Goal: Task Accomplishment & Management: Use online tool/utility

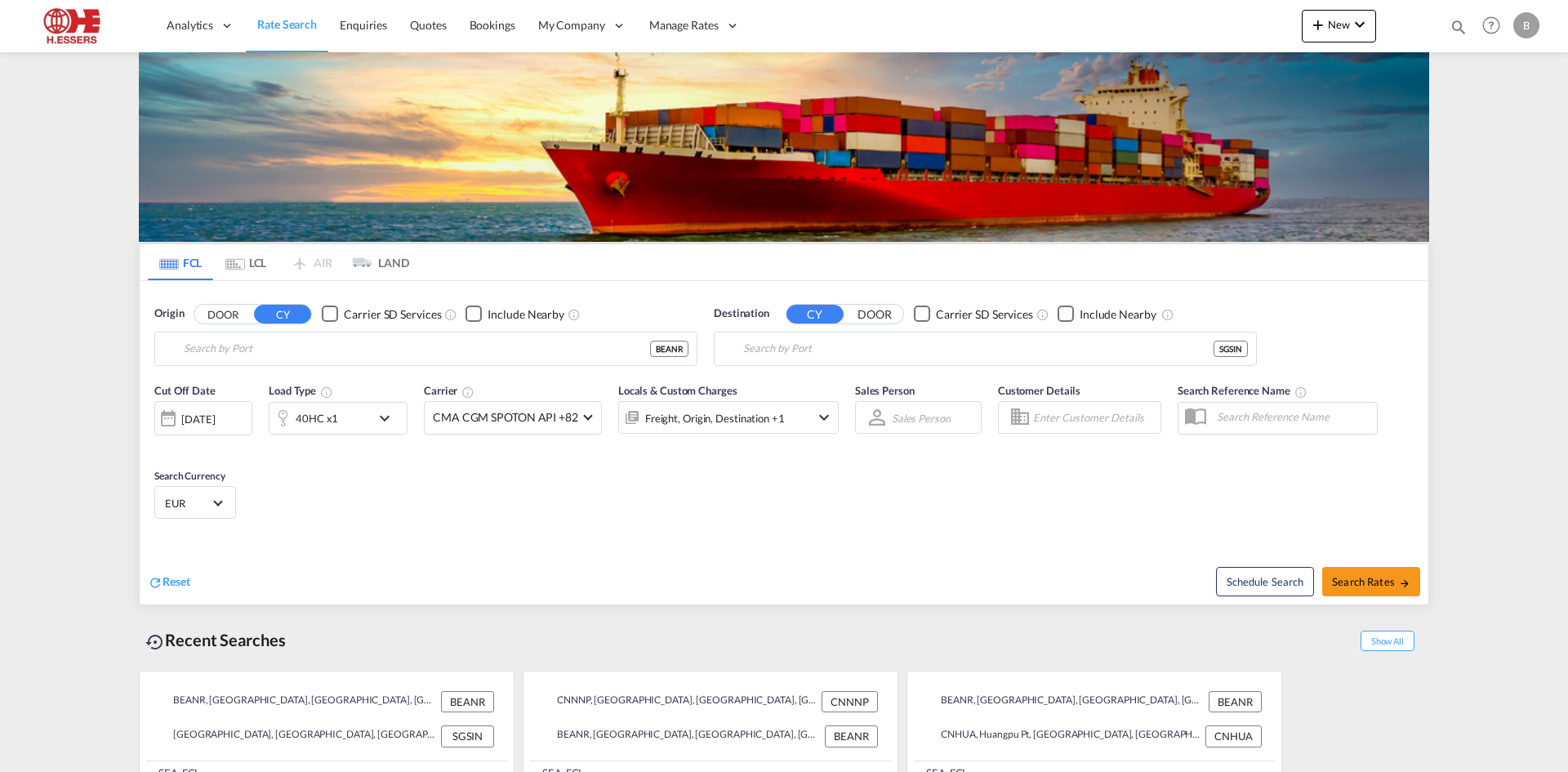
type input "[GEOGRAPHIC_DATA], BEANR"
type input "[GEOGRAPHIC_DATA], SGSIN"
click at [782, 31] on md-icon "icon-plus 400-fg" at bounding box center [1318, 25] width 20 height 20
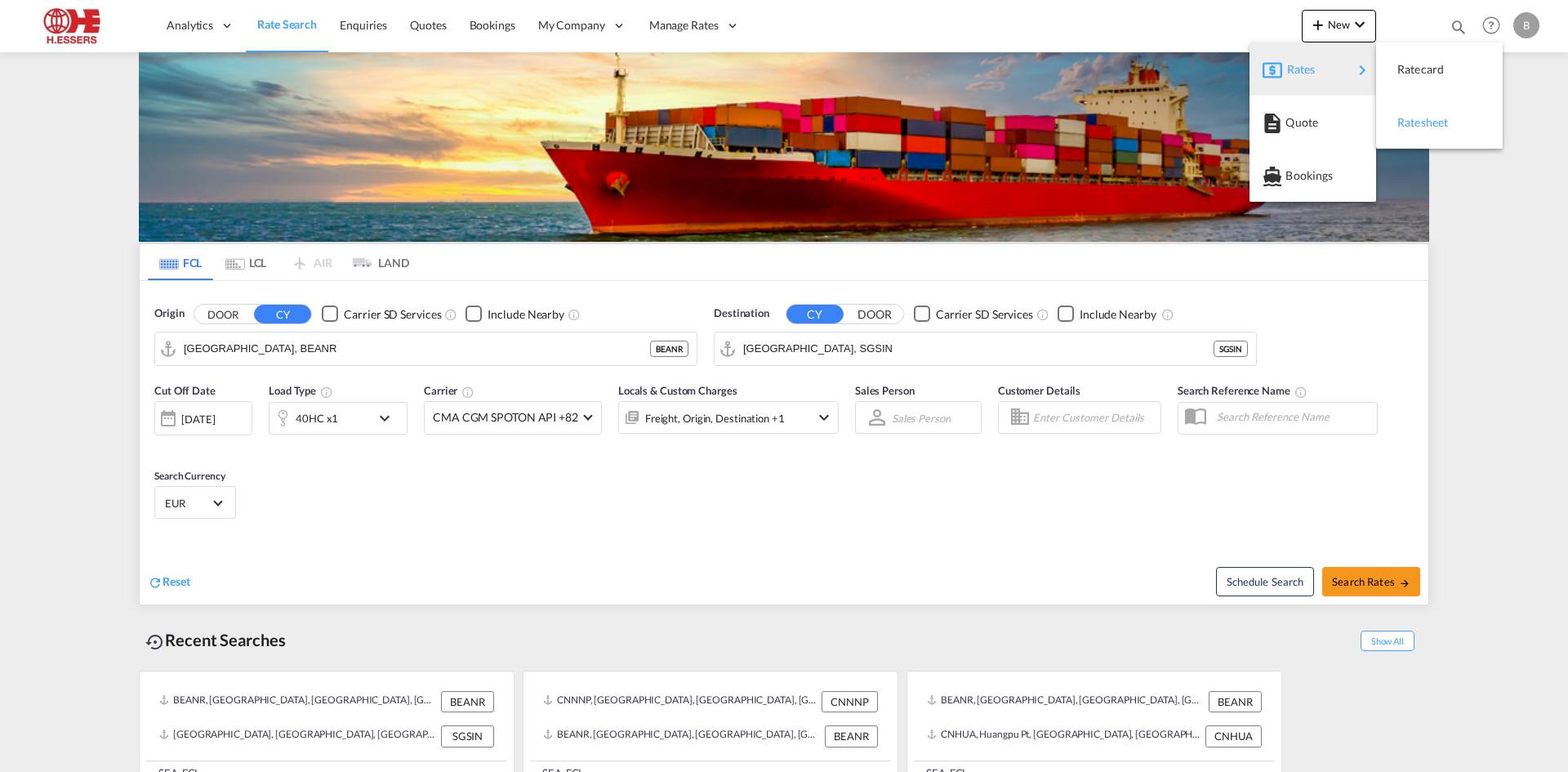
click at [782, 126] on span "Ratesheet" at bounding box center [1406, 122] width 18 height 33
